Goal: Use online tool/utility: Utilize a website feature to perform a specific function

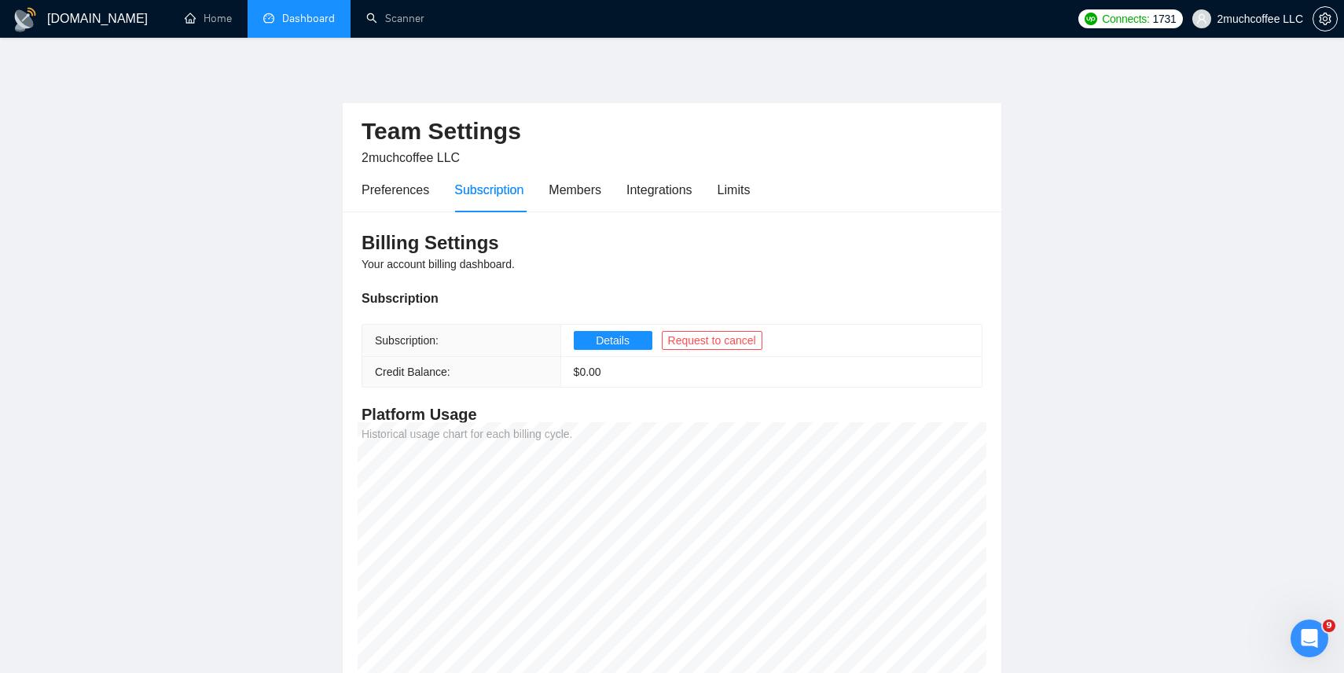
click at [309, 21] on link "Dashboard" at bounding box center [299, 18] width 72 height 13
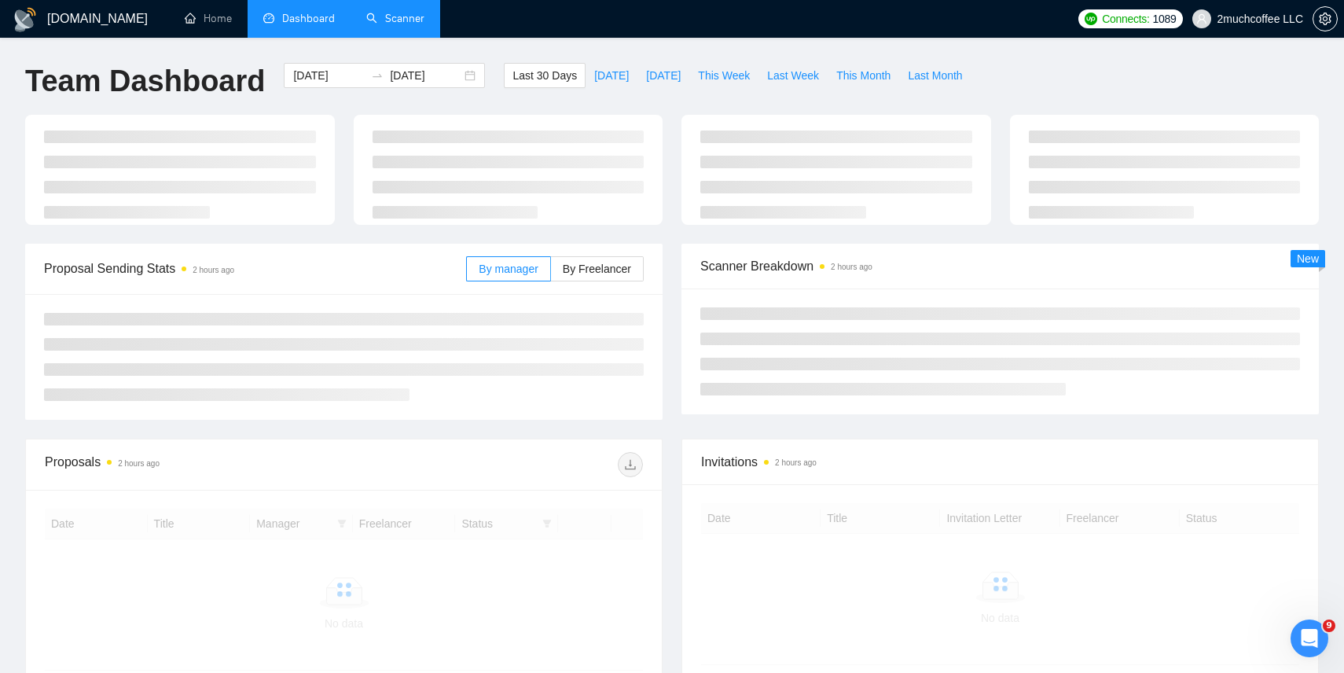
click at [381, 25] on link "Scanner" at bounding box center [395, 18] width 58 height 13
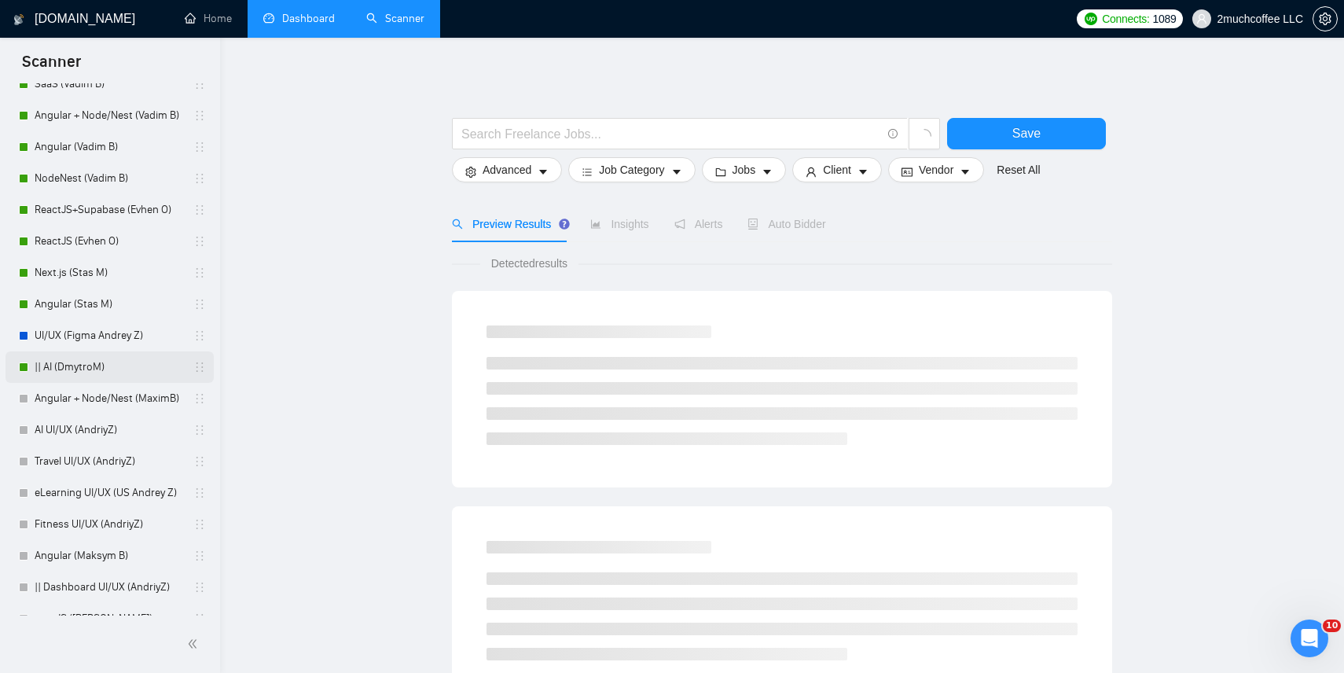
scroll to position [99, 0]
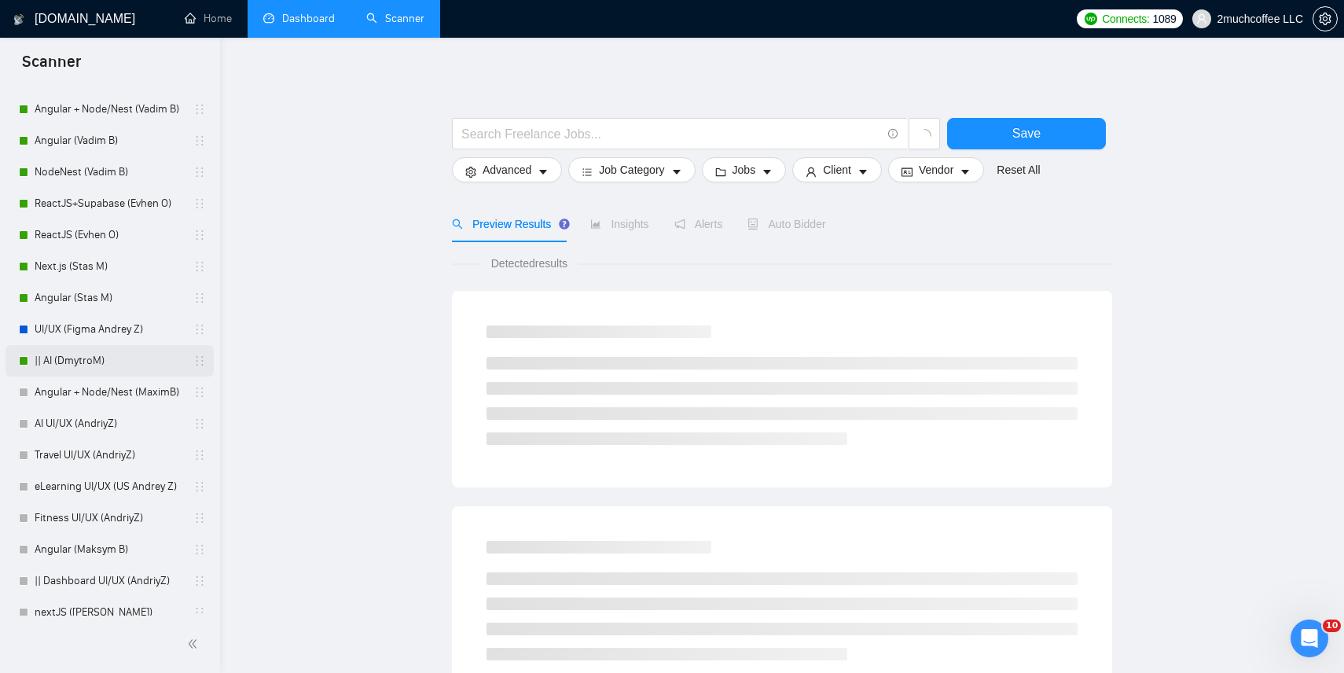
click at [134, 355] on link "|| AI (DmytroM)" at bounding box center [109, 360] width 149 height 31
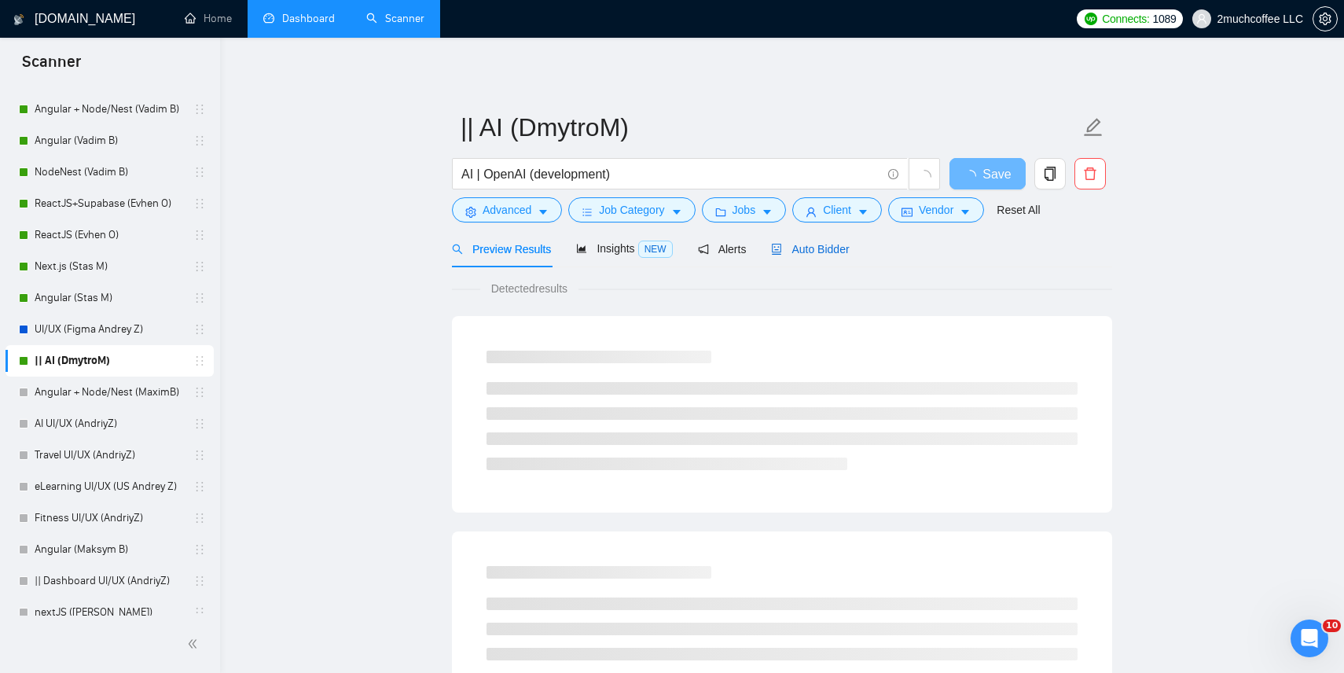
click at [836, 244] on span "Auto Bidder" at bounding box center [810, 249] width 78 height 13
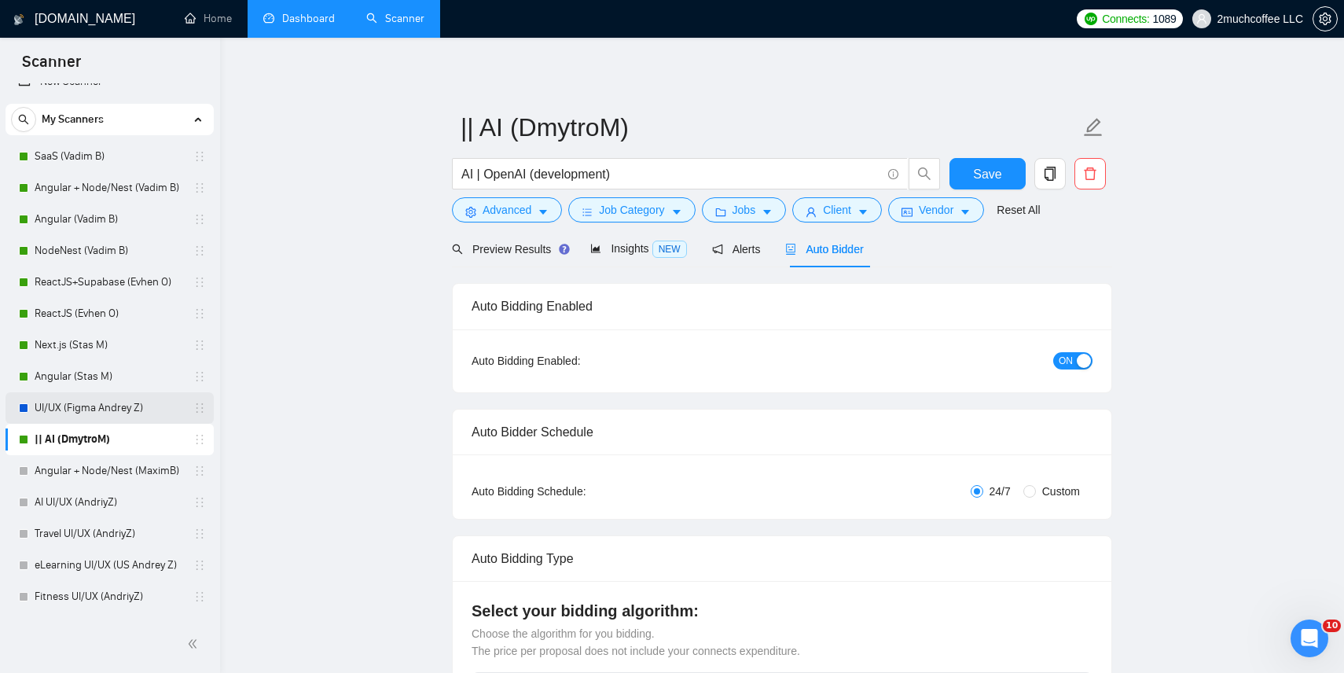
scroll to position [5, 0]
